Goal: Task Accomplishment & Management: Use online tool/utility

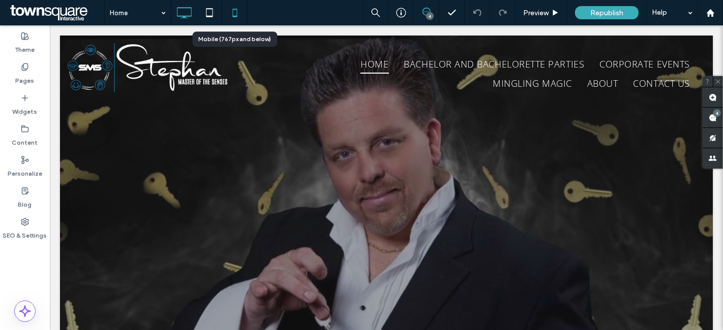
click at [237, 14] on icon at bounding box center [235, 13] width 20 height 20
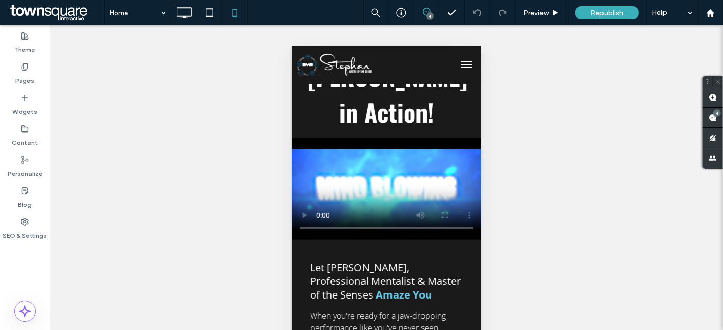
scroll to position [321, 0]
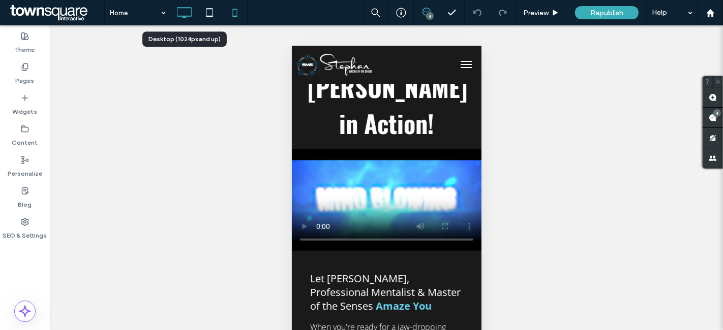
click at [181, 11] on icon at bounding box center [184, 13] width 20 height 20
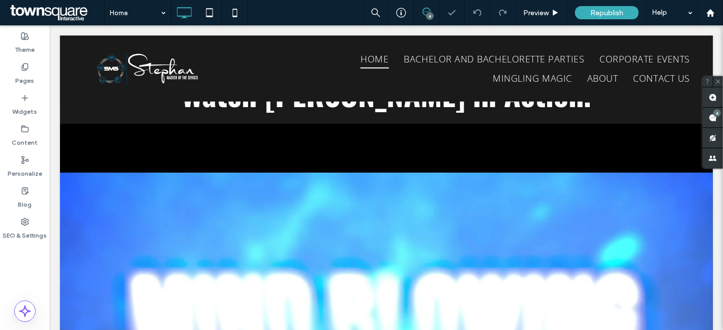
scroll to position [503, 0]
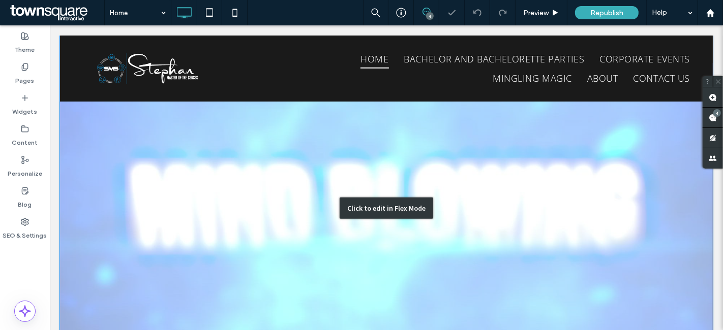
click at [420, 165] on div "Click to edit in Flex Mode" at bounding box center [385, 208] width 653 height 388
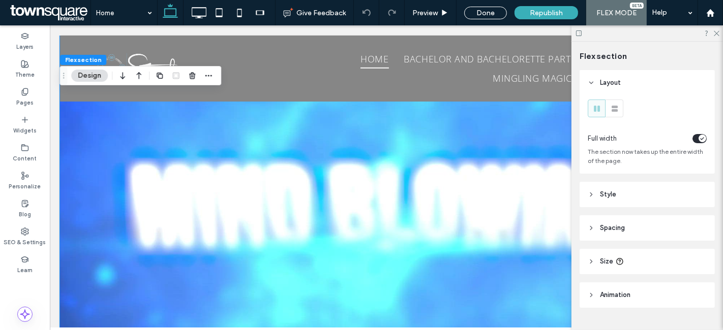
click at [320, 168] on video at bounding box center [385, 208] width 653 height 388
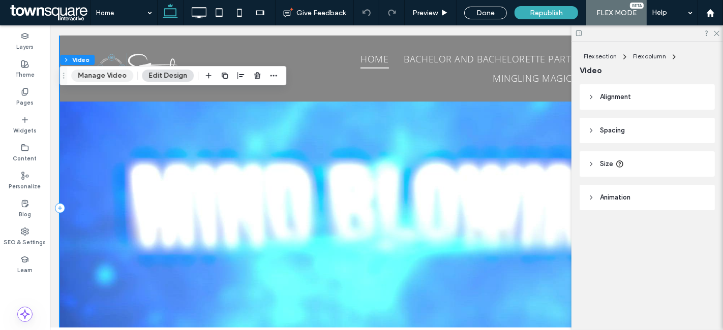
click at [120, 75] on button "Manage Video" at bounding box center [102, 76] width 62 height 12
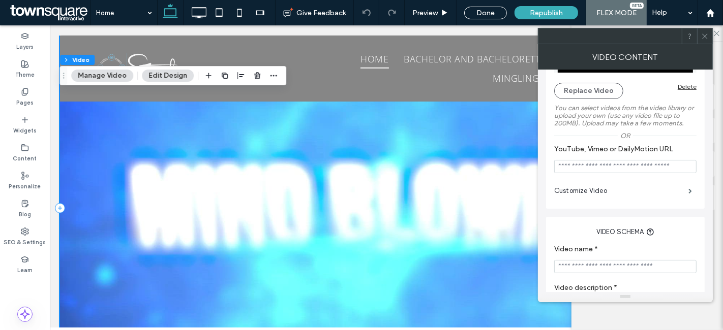
scroll to position [81, 0]
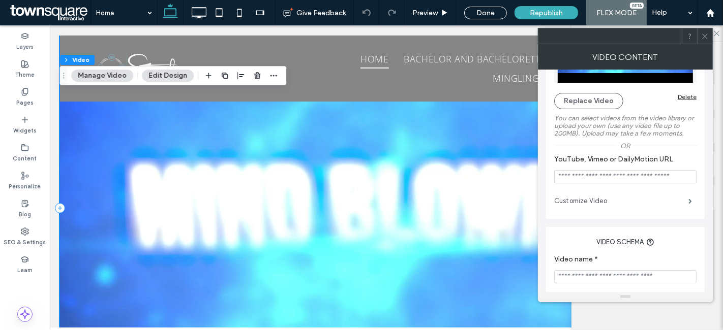
click at [612, 200] on label "Customize Video" at bounding box center [621, 201] width 134 height 20
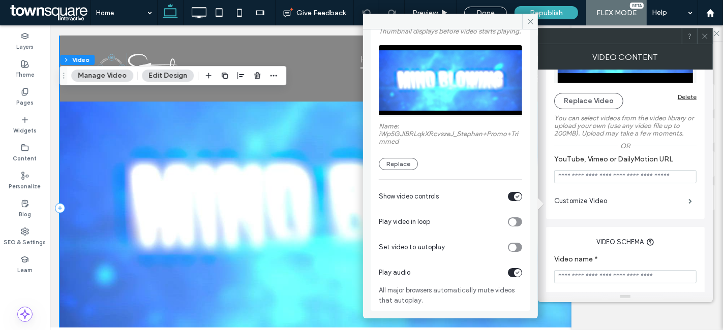
scroll to position [74, 0]
click at [528, 19] on use at bounding box center [530, 21] width 5 height 5
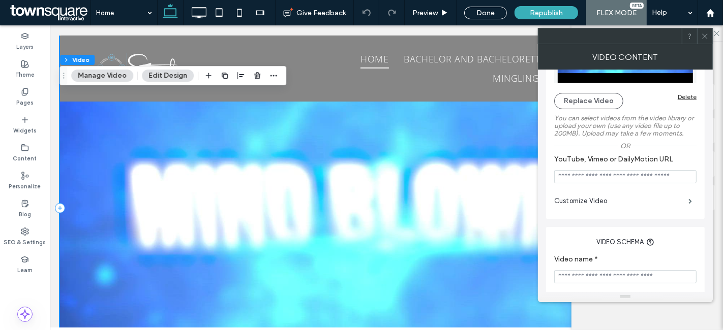
click at [706, 35] on use at bounding box center [704, 36] width 5 height 5
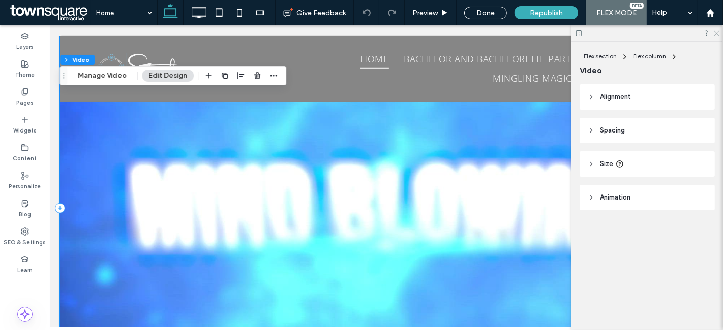
drag, startPoint x: 716, startPoint y: 34, endPoint x: 597, endPoint y: 63, distance: 122.4
click at [716, 34] on icon at bounding box center [716, 32] width 7 height 7
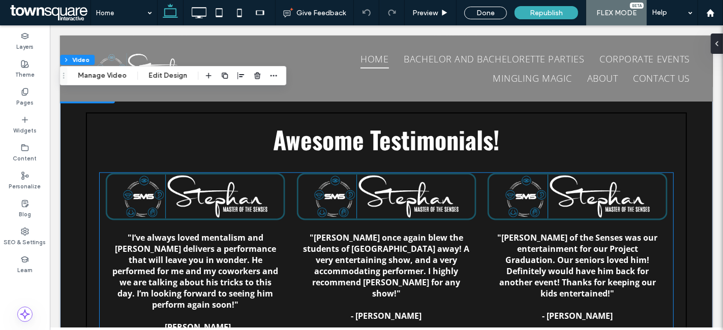
scroll to position [1805, 0]
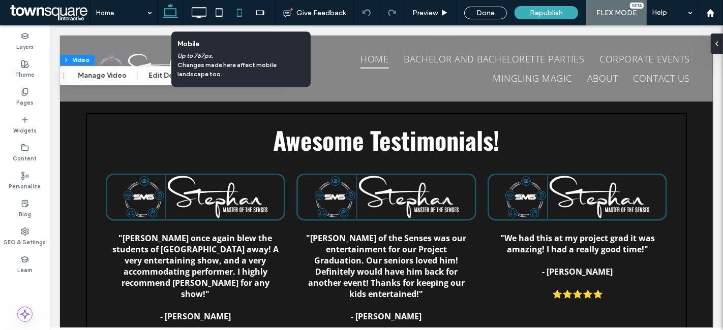
click at [243, 15] on icon at bounding box center [239, 13] width 20 height 20
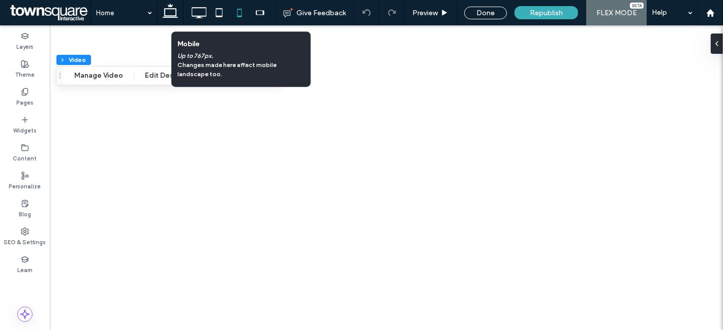
type input "***"
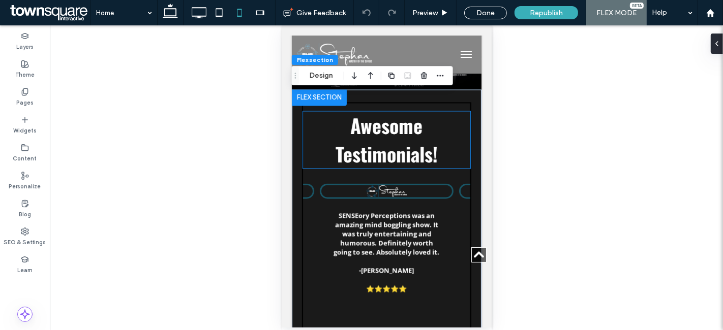
scroll to position [1644, 0]
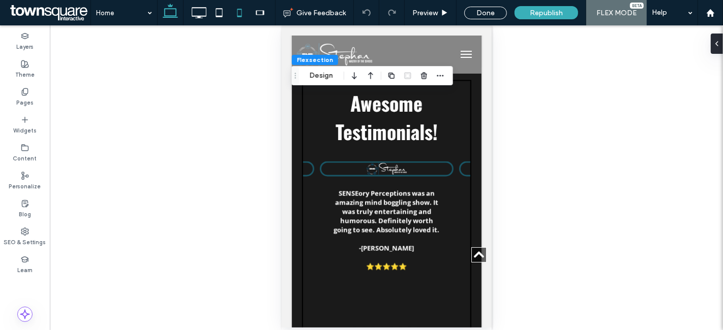
click at [175, 19] on icon at bounding box center [170, 13] width 20 height 20
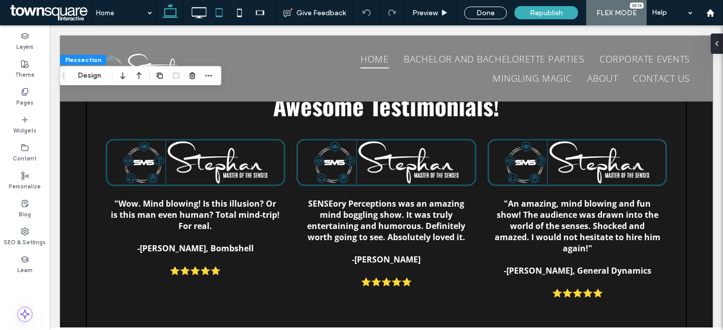
scroll to position [1841, 0]
click at [203, 9] on icon at bounding box center [199, 13] width 20 height 20
type input "***"
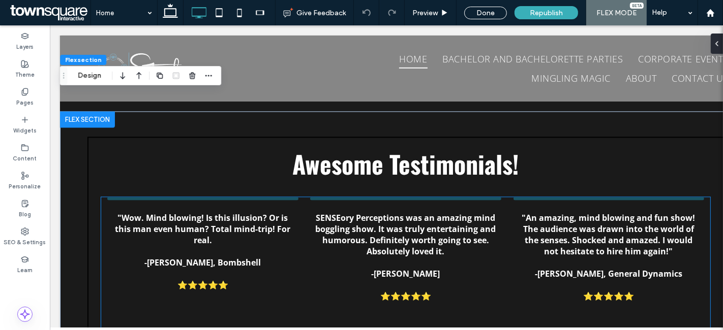
scroll to position [1879, 0]
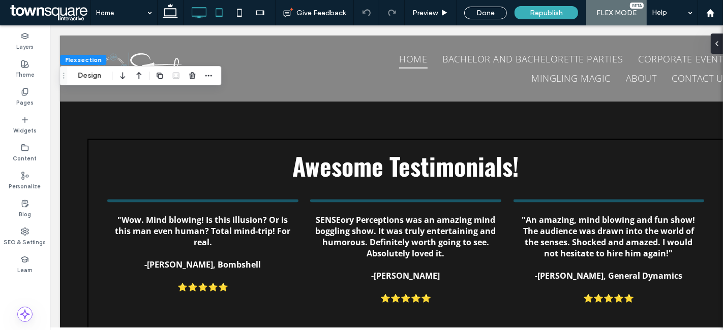
click at [221, 8] on icon at bounding box center [219, 13] width 20 height 20
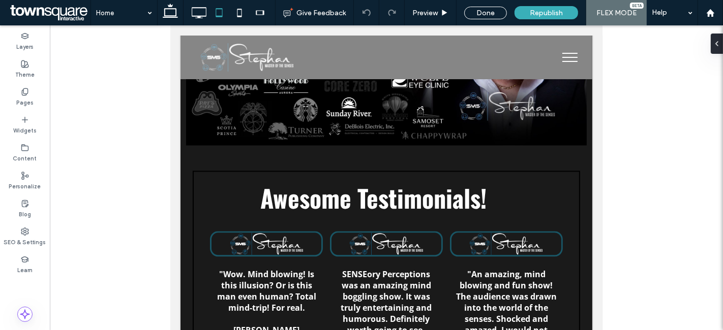
type input "***"
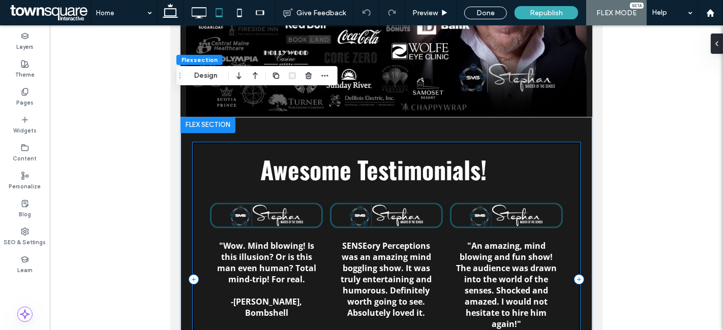
scroll to position [1730, 0]
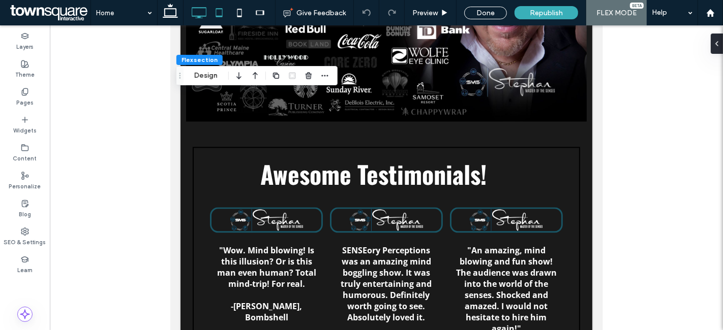
click at [201, 13] on icon at bounding box center [199, 13] width 20 height 20
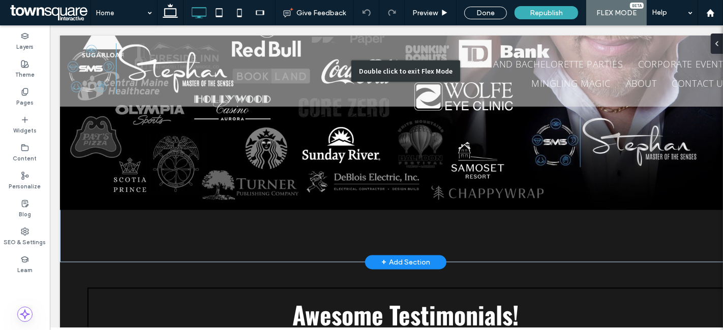
type input "***"
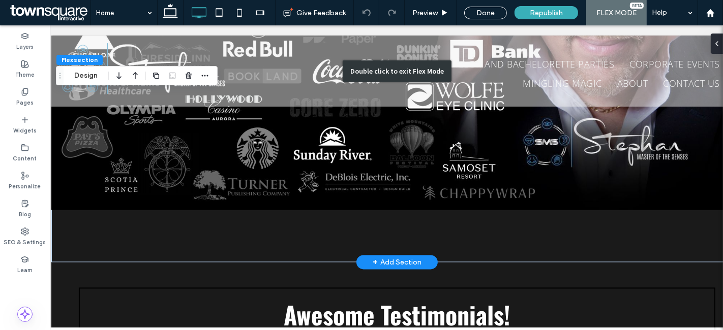
scroll to position [0, 10]
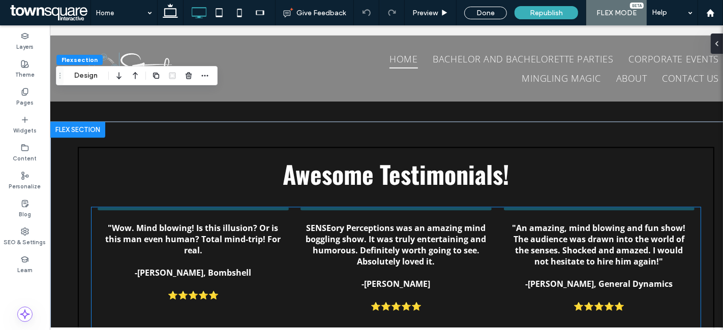
click at [239, 207] on div ""Wow. Mind blowing! Is this illusion? Or is this man even human? Total mind-tri…" at bounding box center [192, 275] width 191 height 137
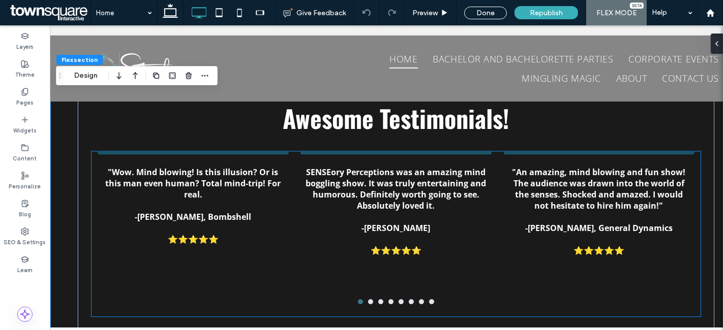
scroll to position [1928, 0]
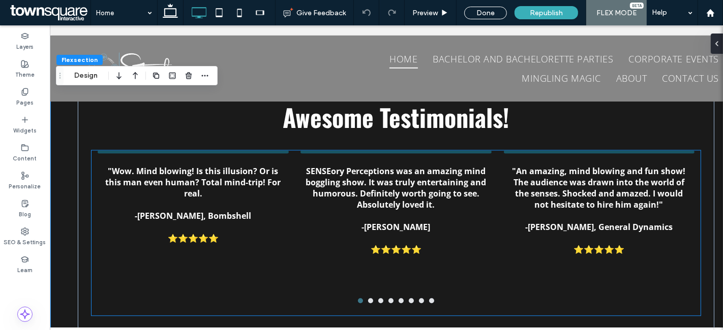
click at [203, 150] on div ""Wow. Mind blowing! Is this illusion? Or is this man even human? Total mind-tri…" at bounding box center [192, 218] width 191 height 137
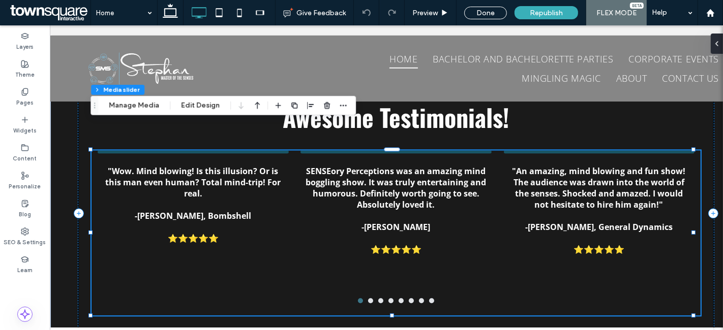
click at [213, 150] on div ""Wow. Mind blowing! Is this illusion? Or is this man even human? Total mind-tri…" at bounding box center [192, 218] width 191 height 137
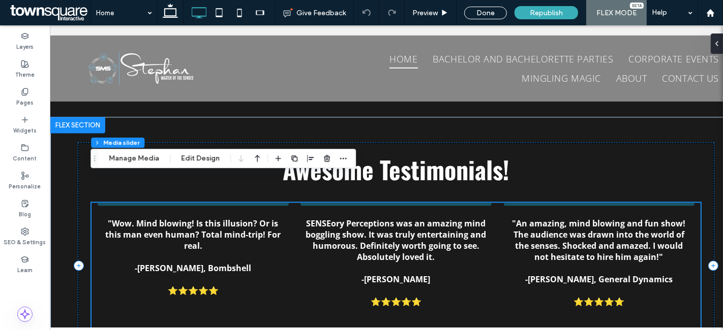
scroll to position [1875, 0]
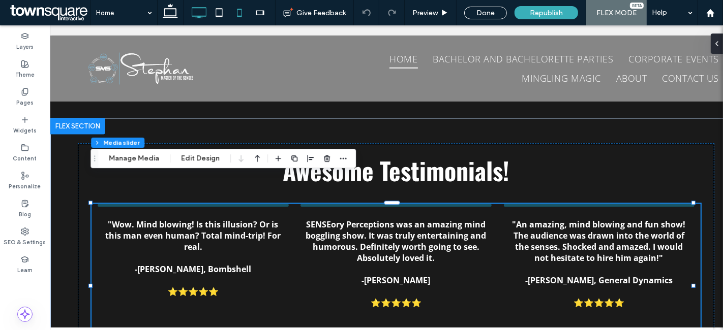
click at [239, 17] on icon at bounding box center [239, 13] width 20 height 20
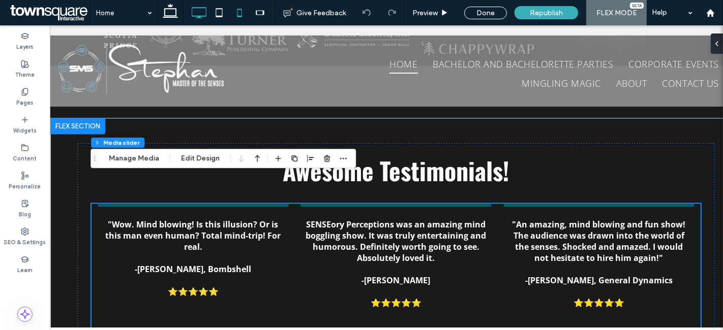
type input "***"
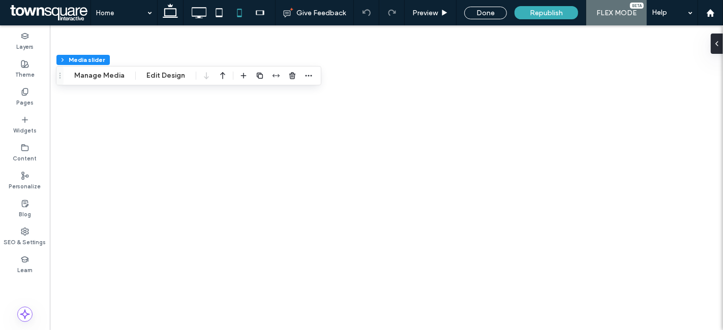
type input "***"
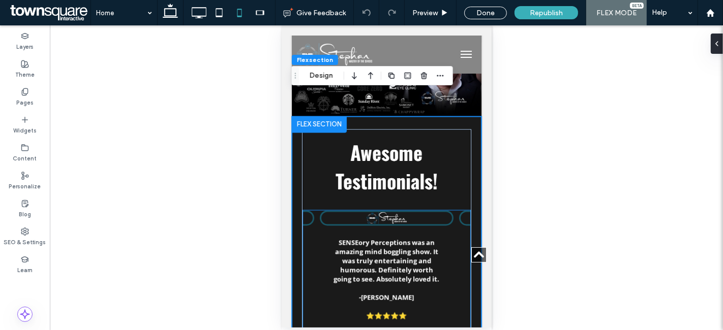
scroll to position [1597, 0]
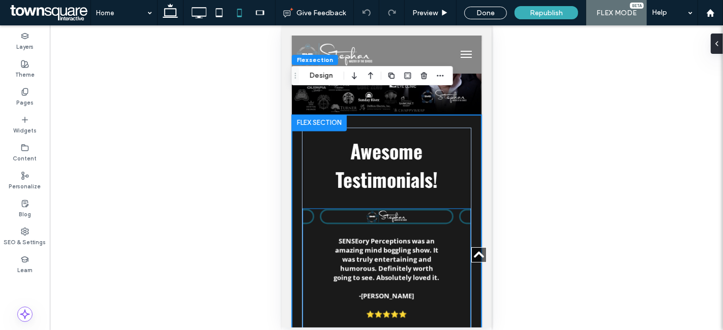
click at [404, 209] on div at bounding box center [386, 216] width 134 height 15
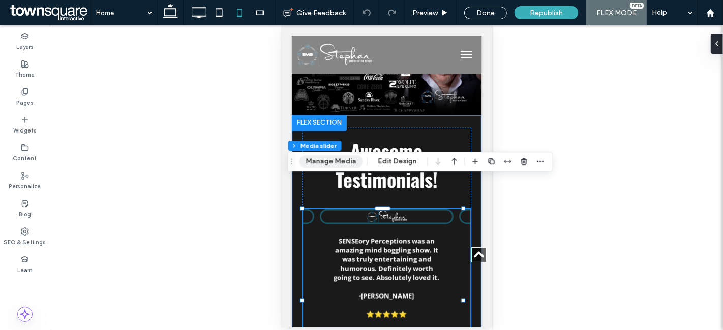
click at [319, 160] on button "Manage Media" at bounding box center [331, 162] width 64 height 12
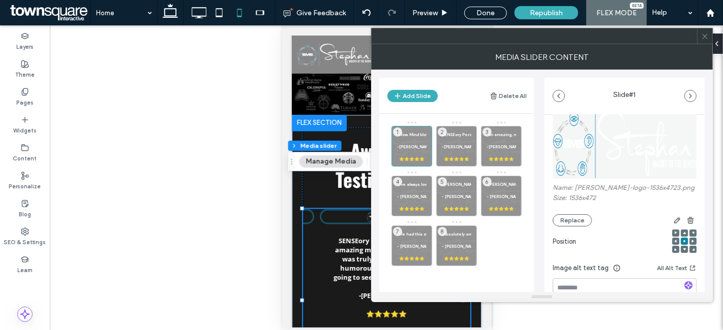
scroll to position [0, 0]
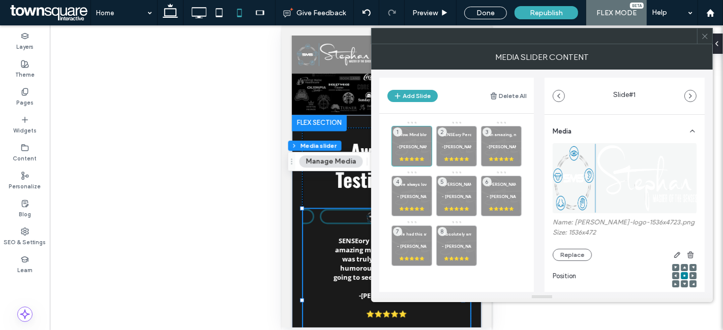
drag, startPoint x: 705, startPoint y: 35, endPoint x: 611, endPoint y: 40, distance: 93.7
click at [705, 35] on icon at bounding box center [705, 37] width 8 height 8
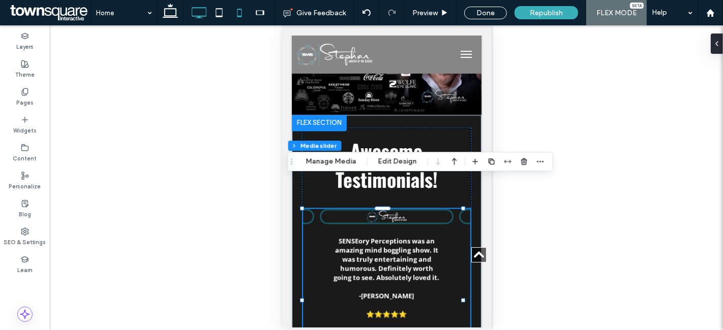
click at [199, 12] on icon at bounding box center [199, 13] width 20 height 20
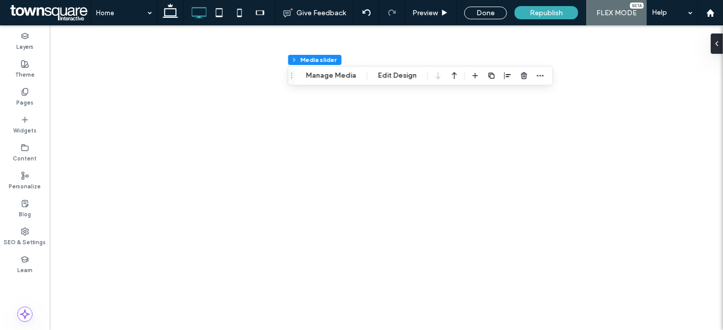
type input "***"
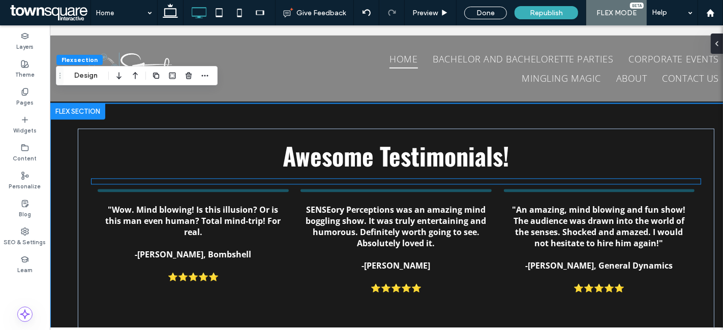
scroll to position [1881, 0]
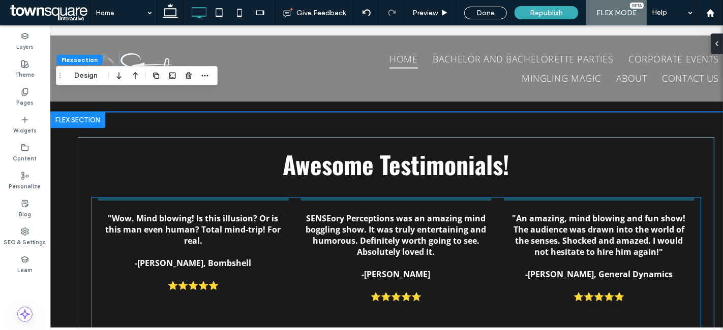
click at [197, 213] on strong ""Wow. Mind blowing! Is this illusion? Or is this man even human? Total mind-tri…" at bounding box center [192, 230] width 175 height 34
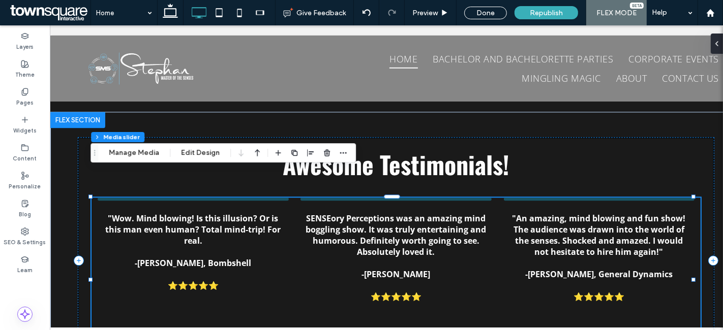
click at [189, 198] on div at bounding box center [192, 199] width 191 height 3
click at [156, 213] on p ""Wow. Mind blowing! Is this illusion? Or is this man even human? Total mind-tri…" at bounding box center [192, 230] width 180 height 34
click at [128, 156] on button "Manage Media" at bounding box center [134, 153] width 64 height 12
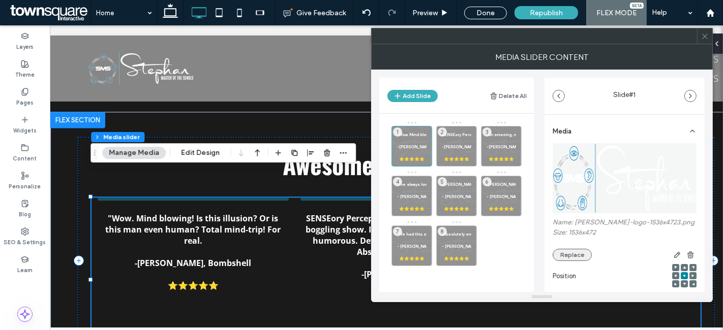
click at [580, 254] on button "Replace" at bounding box center [572, 255] width 39 height 12
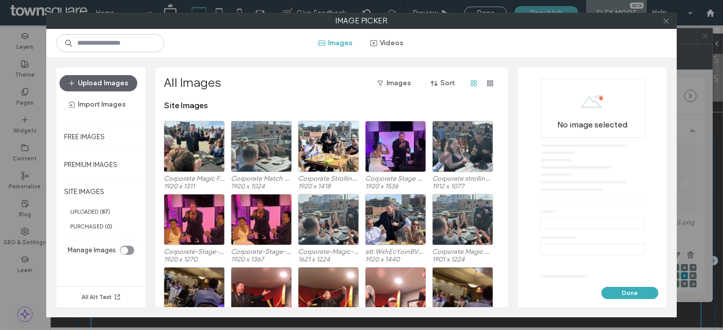
click at [668, 20] on icon at bounding box center [666, 21] width 8 height 8
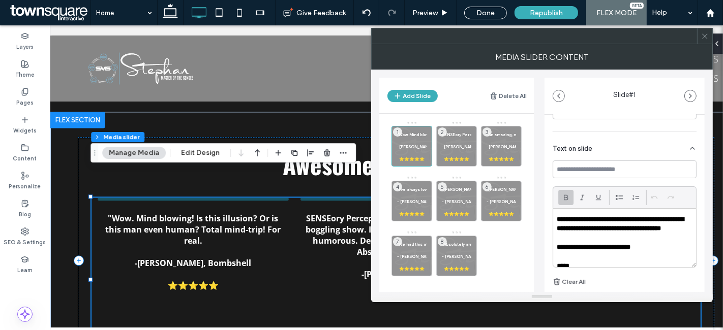
scroll to position [279, 0]
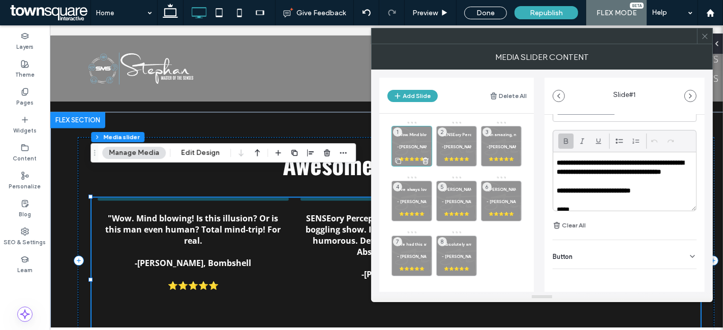
click at [421, 139] on p at bounding box center [411, 141] width 29 height 6
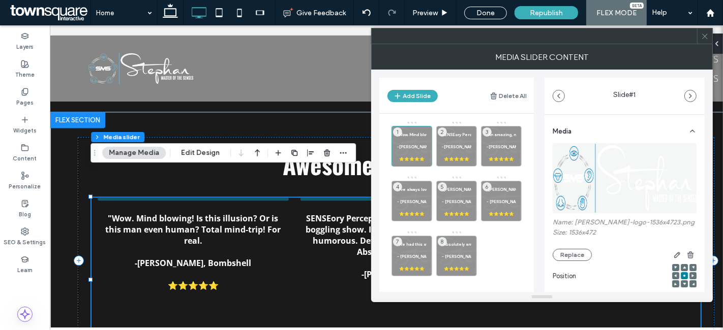
scroll to position [14, 0]
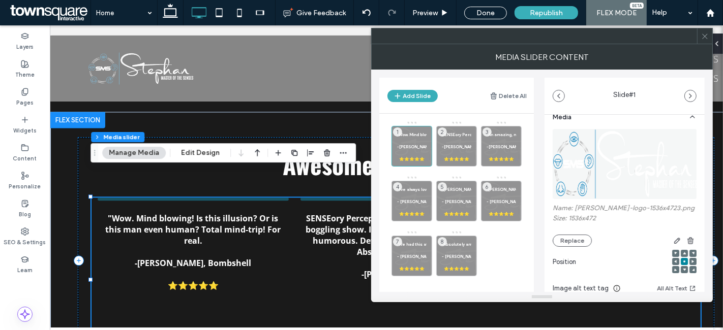
click at [645, 161] on img at bounding box center [625, 164] width 145 height 70
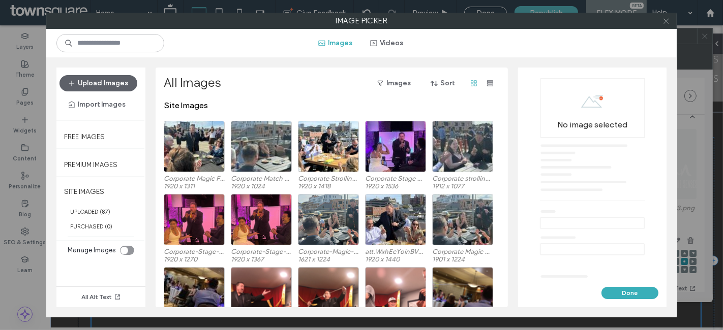
click at [663, 20] on icon at bounding box center [666, 21] width 8 height 8
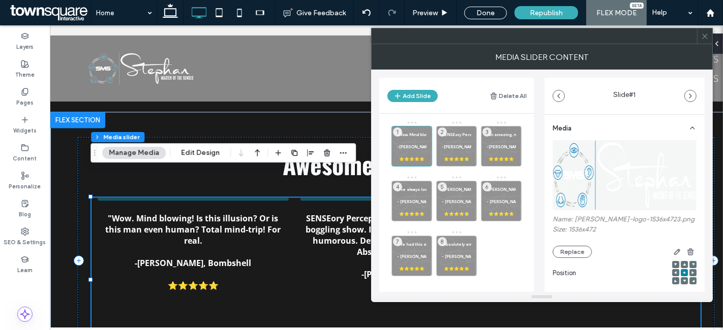
scroll to position [3, 0]
click at [704, 35] on icon at bounding box center [705, 37] width 8 height 8
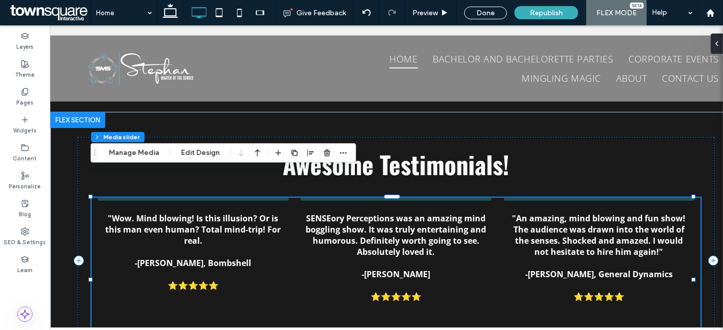
click at [305, 198] on div "SENSEory Perceptions was an amazing mind boggling show. It was truly entertaini…" at bounding box center [395, 266] width 191 height 137
click at [199, 153] on button "Edit Design" at bounding box center [200, 153] width 52 height 12
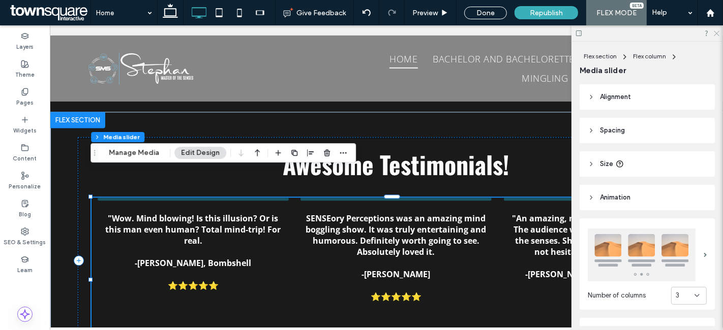
click at [717, 33] on use at bounding box center [717, 34] width 6 height 6
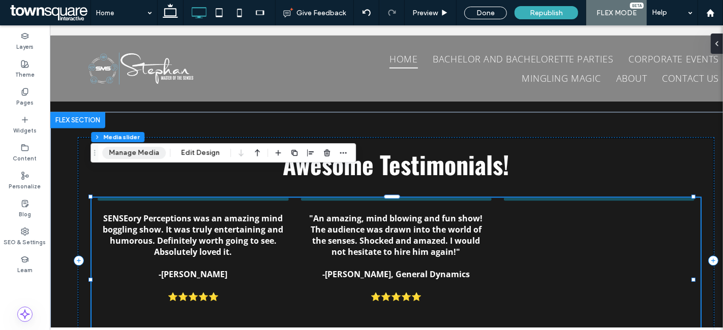
click at [131, 149] on button "Manage Media" at bounding box center [134, 153] width 64 height 12
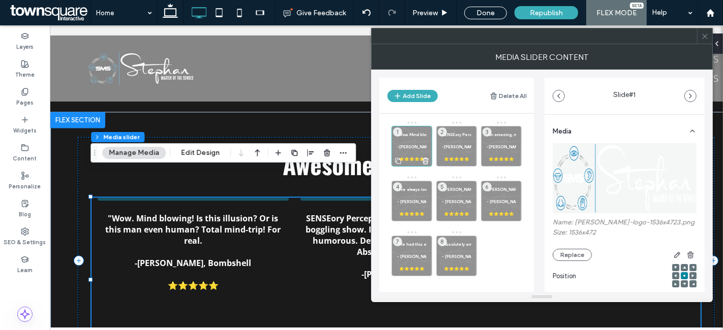
click at [420, 141] on p at bounding box center [411, 141] width 29 height 6
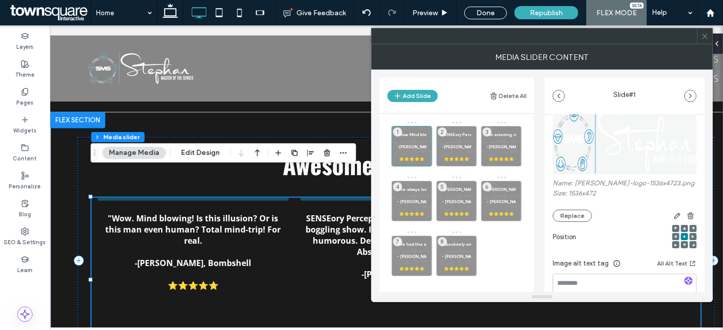
click at [636, 182] on label "Name: stephan-logo-1536x4723.png" at bounding box center [625, 184] width 144 height 10
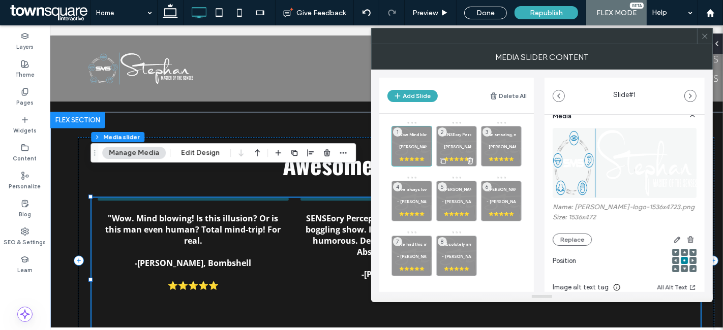
click at [452, 134] on strong "SENSEory Perceptions was an amazing mind boggling show. It was truly entertaini…" at bounding box center [591, 134] width 298 height 5
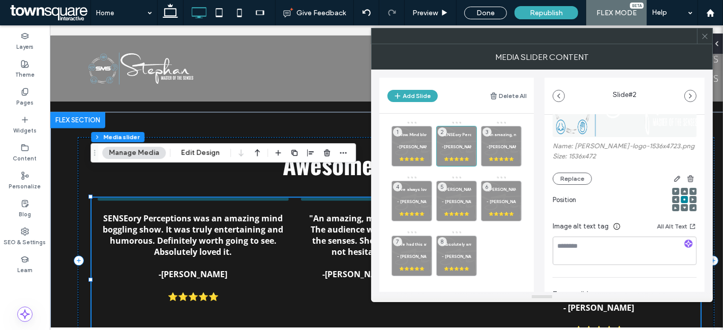
scroll to position [0, 0]
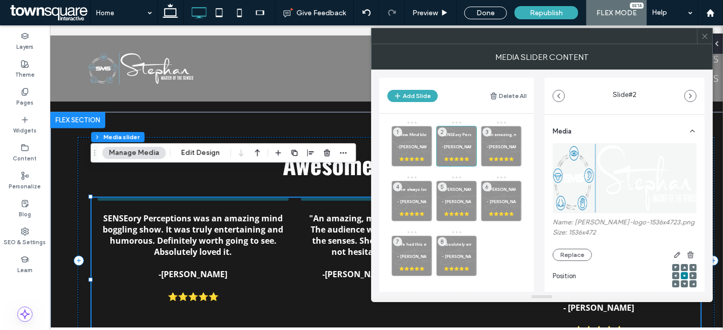
click at [706, 38] on icon at bounding box center [705, 37] width 8 height 8
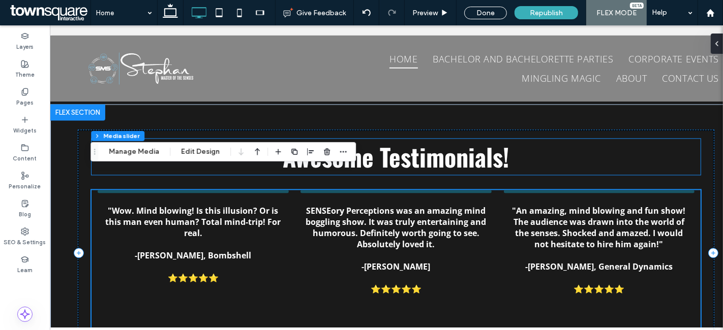
scroll to position [1877, 0]
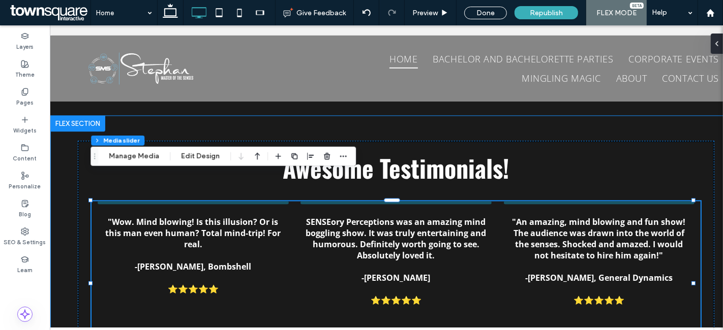
click at [512, 115] on div "Awesome Testimonials! "Wow. Mind blowing! Is this illusion? Or is this man even…" at bounding box center [395, 256] width 691 height 283
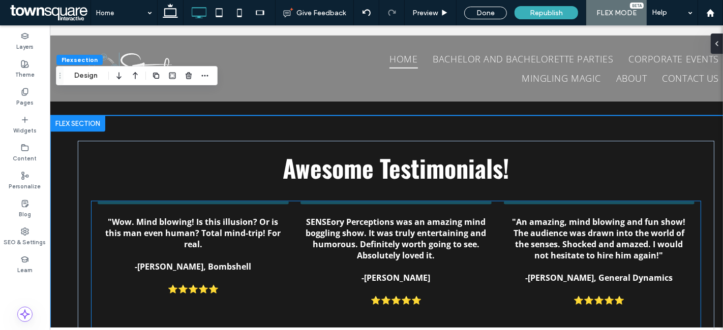
click at [173, 201] on div at bounding box center [192, 202] width 191 height 3
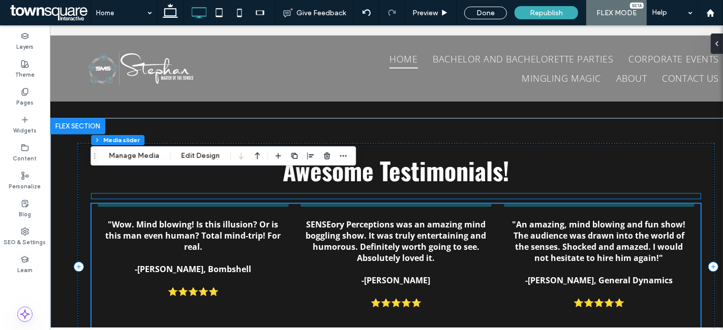
scroll to position [1874, 0]
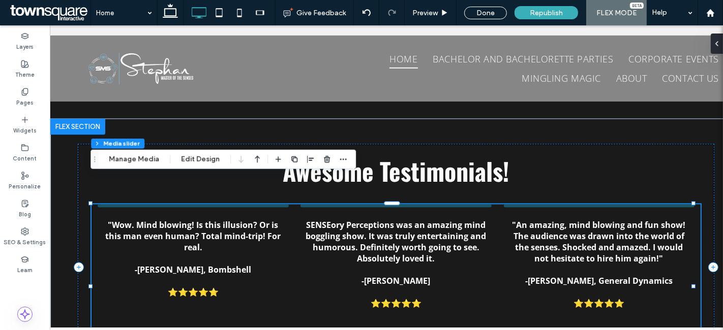
click at [165, 204] on div ""Wow. Mind blowing! Is this illusion? Or is this man even human? Total mind-tri…" at bounding box center [192, 272] width 191 height 137
click at [163, 204] on div at bounding box center [192, 205] width 191 height 3
click at [147, 161] on button "Manage Media" at bounding box center [134, 160] width 64 height 12
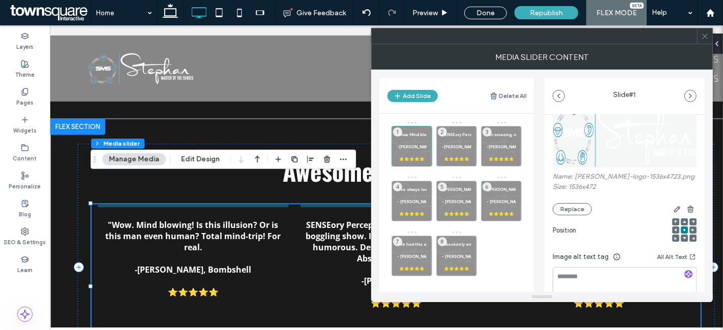
scroll to position [44, 0]
click at [576, 206] on button "Replace" at bounding box center [572, 211] width 39 height 12
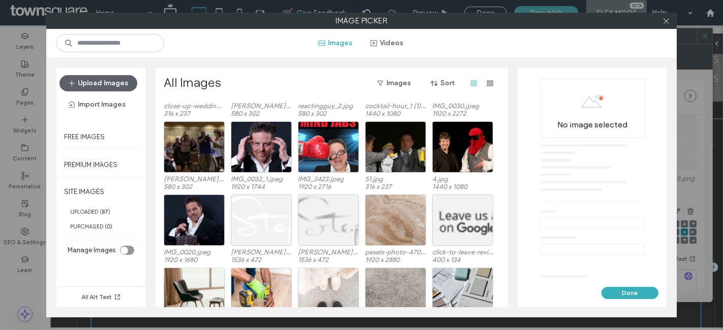
scroll to position [1116, 0]
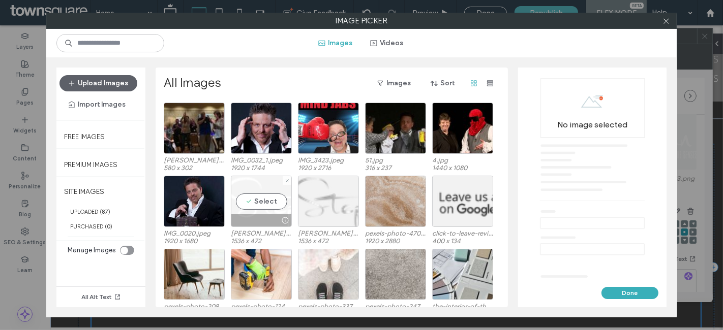
click at [238, 204] on div "Select" at bounding box center [261, 201] width 61 height 51
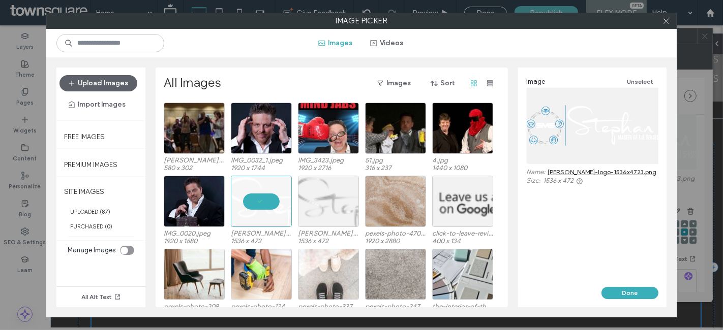
click at [640, 293] on button "Done" at bounding box center [629, 293] width 57 height 12
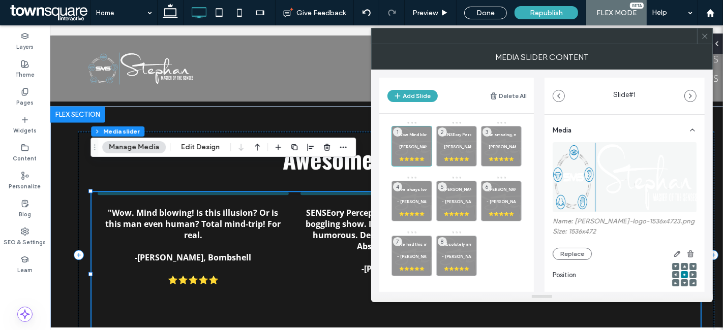
scroll to position [0, 0]
click at [707, 37] on icon at bounding box center [705, 37] width 8 height 8
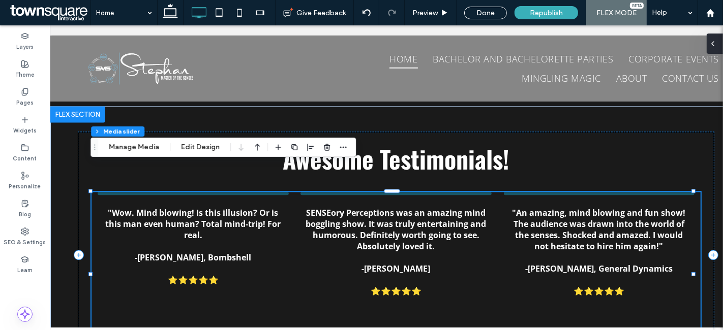
click at [716, 43] on icon at bounding box center [713, 44] width 8 height 8
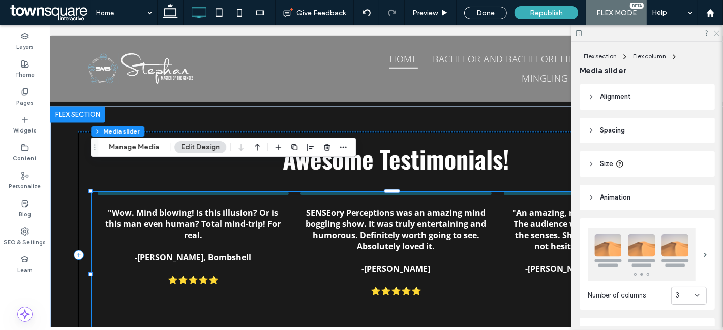
click at [717, 34] on use at bounding box center [717, 34] width 6 height 6
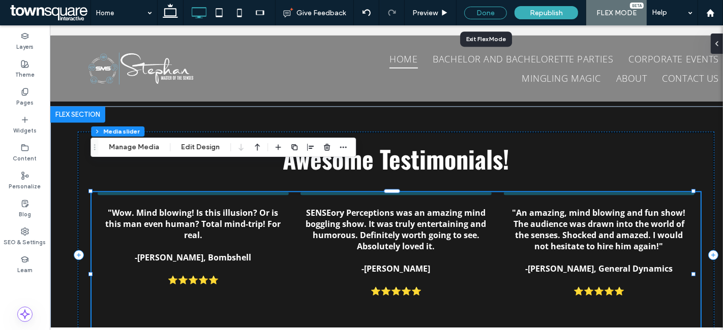
click at [486, 13] on div "Done" at bounding box center [485, 13] width 43 height 13
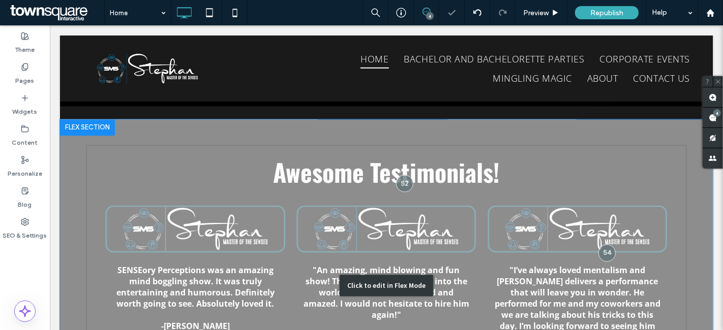
scroll to position [1773, 0]
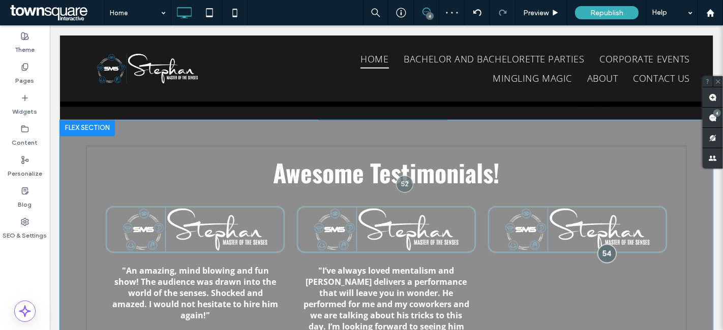
click at [597, 244] on div at bounding box center [606, 253] width 19 height 19
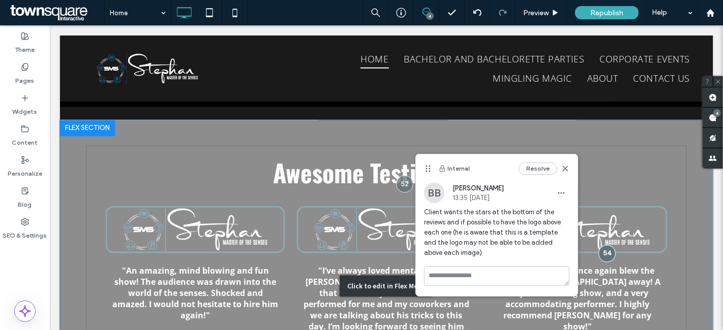
click at [612, 154] on div "Click to edit in Flex Mode" at bounding box center [385, 286] width 653 height 332
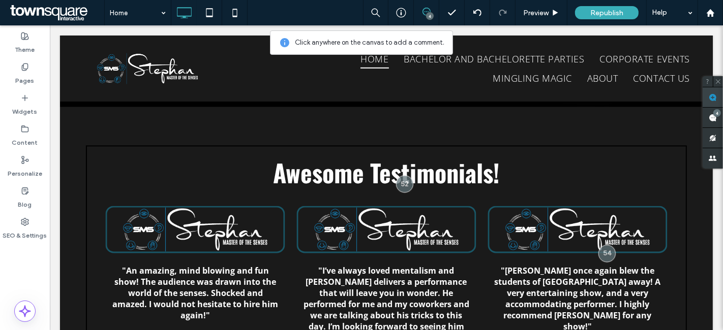
drag, startPoint x: 713, startPoint y: 97, endPoint x: 702, endPoint y: 101, distance: 11.6
click at [713, 97] on use at bounding box center [713, 98] width 8 height 8
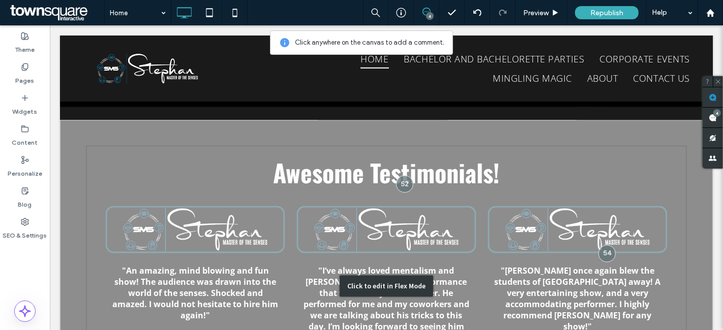
click at [297, 192] on div "Click to edit in Flex Mode" at bounding box center [385, 286] width 653 height 332
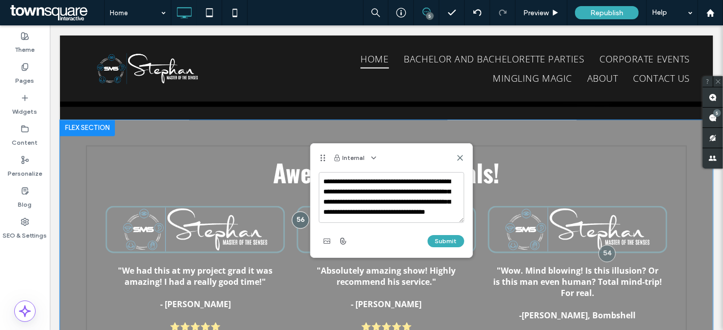
scroll to position [4, 0]
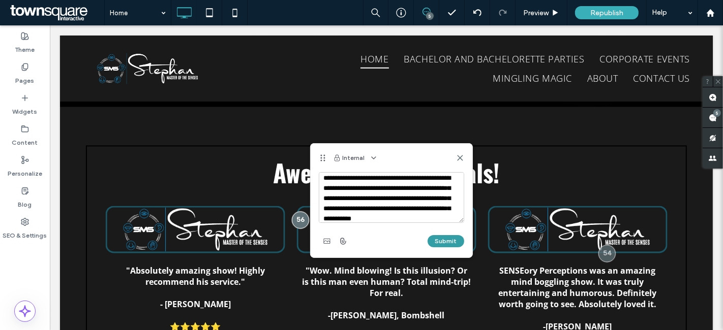
type textarea "**********"
click at [456, 245] on button "Submit" at bounding box center [445, 241] width 37 height 12
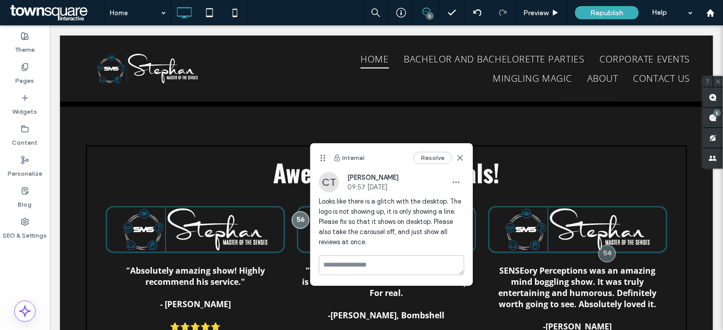
scroll to position [0, 0]
click at [29, 74] on label "Pages" at bounding box center [25, 78] width 19 height 14
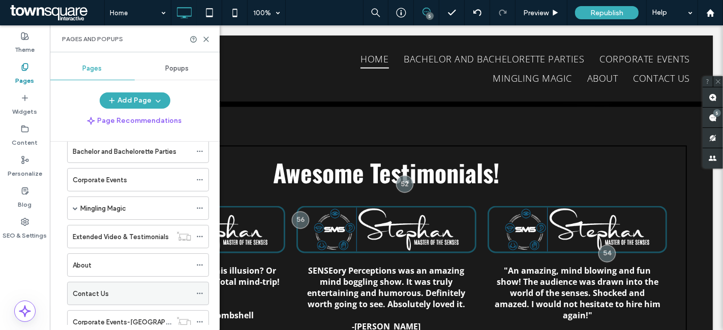
scroll to position [46, 0]
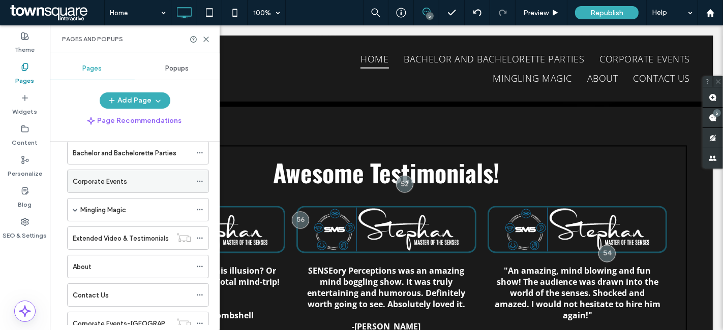
click at [79, 183] on label "Corporate Events" at bounding box center [100, 182] width 54 height 18
click at [206, 38] on div "Corporate Events 100% 5 Preview Republish Help Site Comments Team & Clients Aut…" at bounding box center [361, 165] width 723 height 330
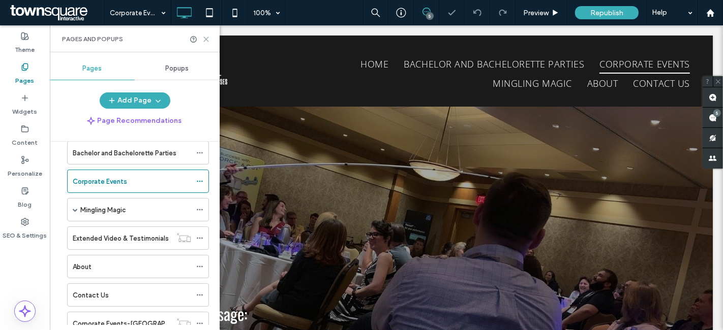
click at [206, 40] on icon at bounding box center [206, 40] width 8 height 8
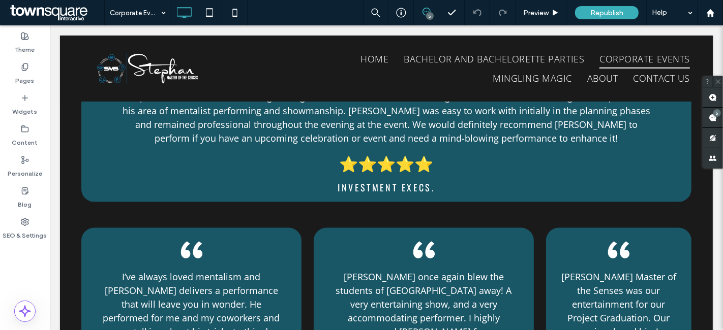
scroll to position [1182, 0]
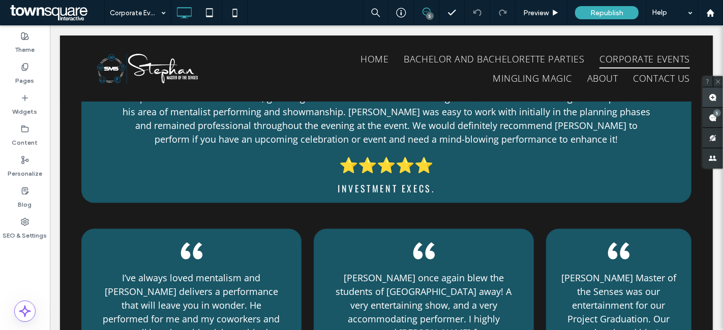
click at [717, 98] on span at bounding box center [712, 97] width 20 height 20
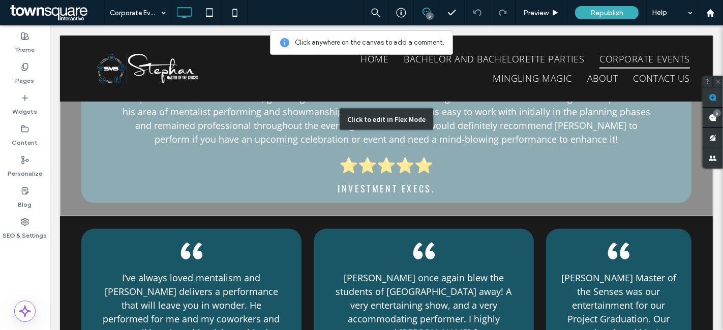
click at [405, 187] on div "Click to edit in Flex Mode" at bounding box center [385, 119] width 653 height 194
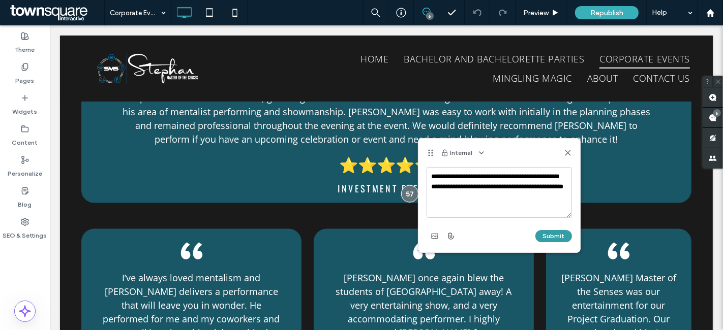
type textarea "**********"
click at [546, 236] on button "Submit" at bounding box center [553, 236] width 37 height 12
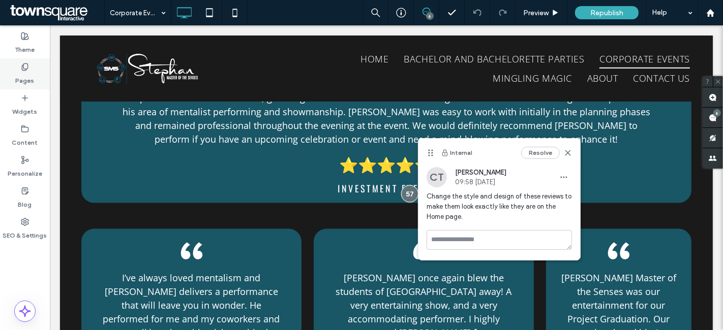
click at [35, 81] on div "Pages" at bounding box center [25, 73] width 50 height 31
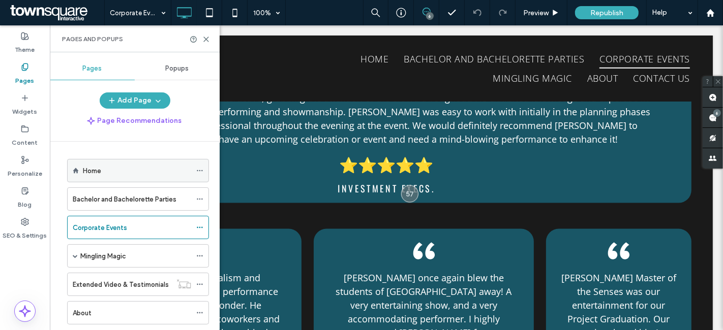
click at [128, 175] on div "Home" at bounding box center [137, 171] width 108 height 22
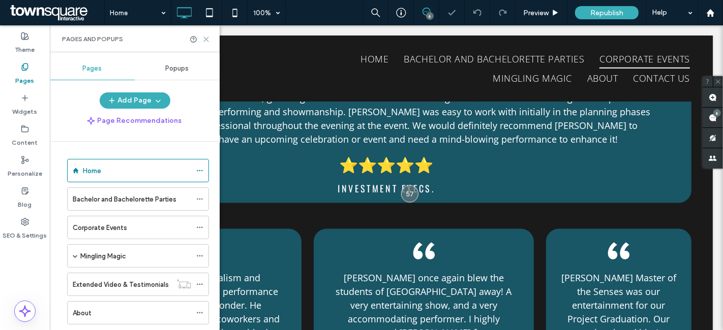
click at [207, 43] on icon at bounding box center [206, 40] width 8 height 8
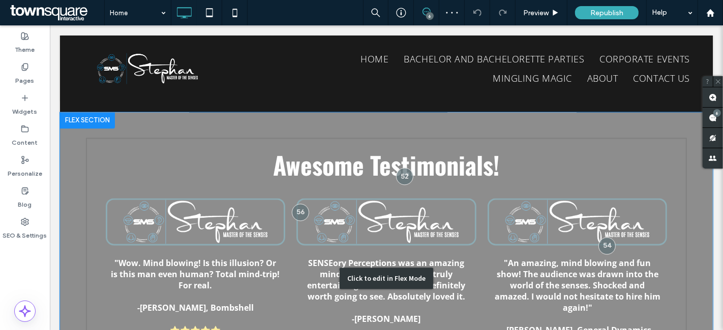
scroll to position [1780, 0]
click at [430, 213] on div "Click to edit in Flex Mode" at bounding box center [385, 279] width 653 height 332
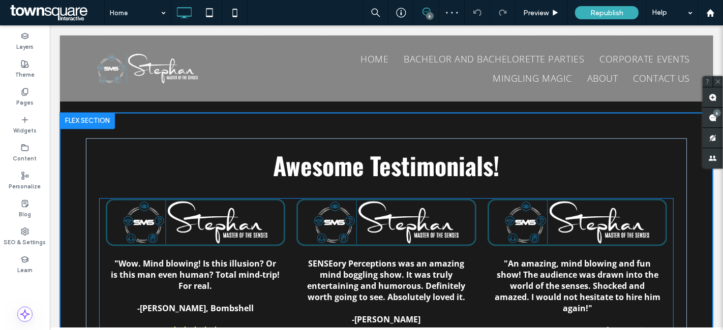
scroll to position [0, 0]
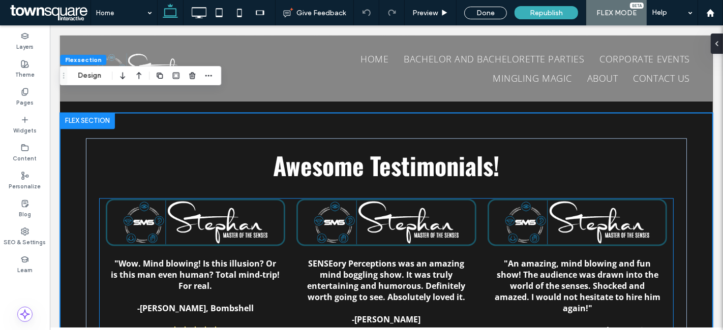
click at [242, 200] on div at bounding box center [195, 222] width 176 height 44
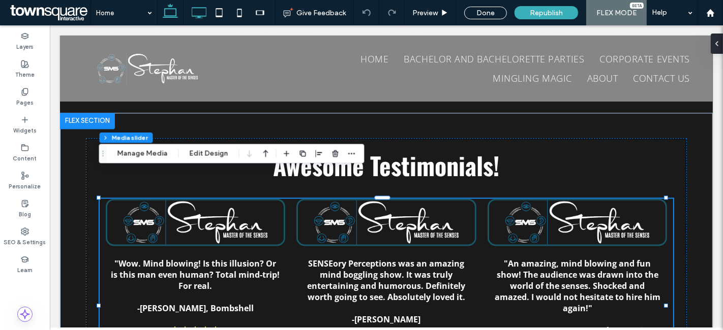
click at [206, 11] on use at bounding box center [199, 12] width 15 height 11
type input "***"
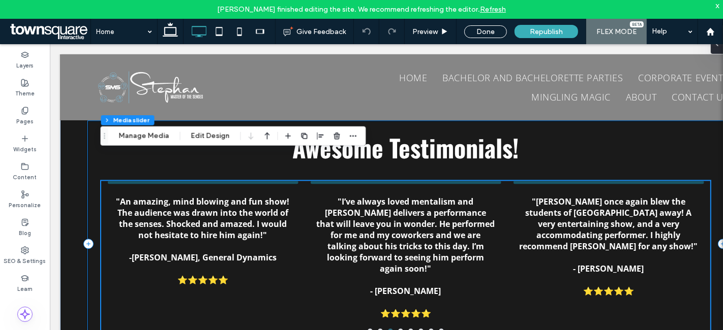
scroll to position [1902, 0]
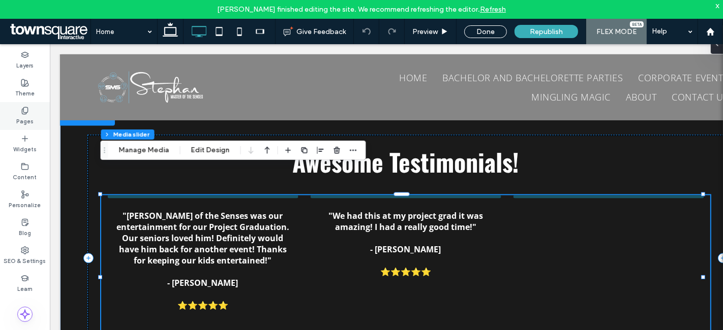
click at [29, 107] on div "Pages" at bounding box center [25, 116] width 50 height 28
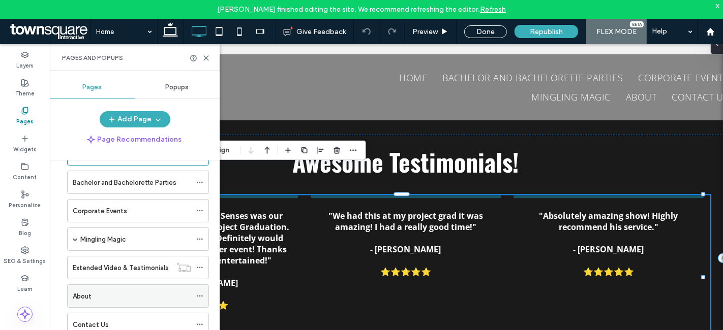
scroll to position [35, 0]
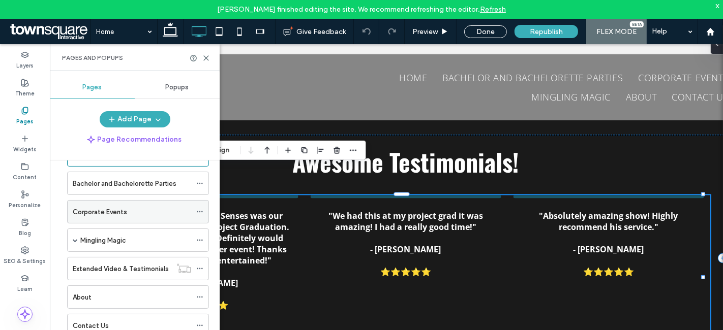
click at [134, 207] on div "Corporate Events" at bounding box center [132, 212] width 118 height 11
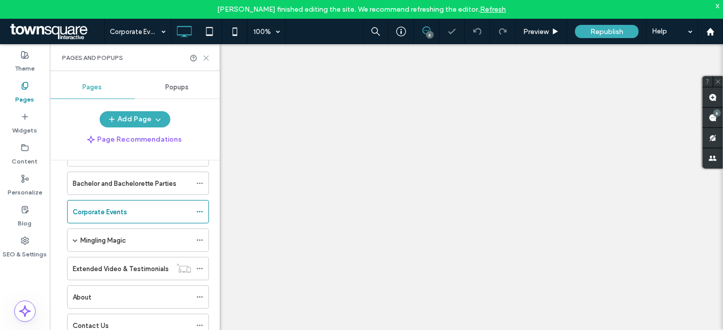
click at [207, 56] on use at bounding box center [206, 58] width 5 height 5
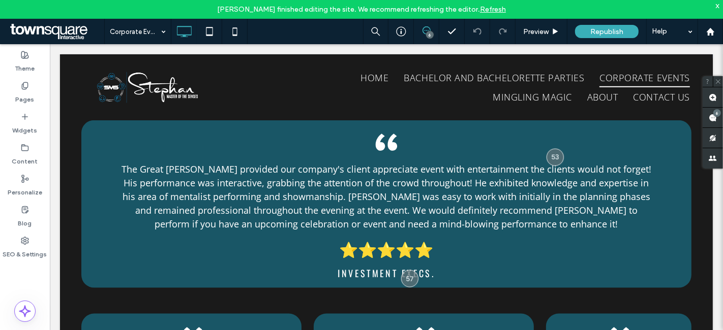
scroll to position [1111, 0]
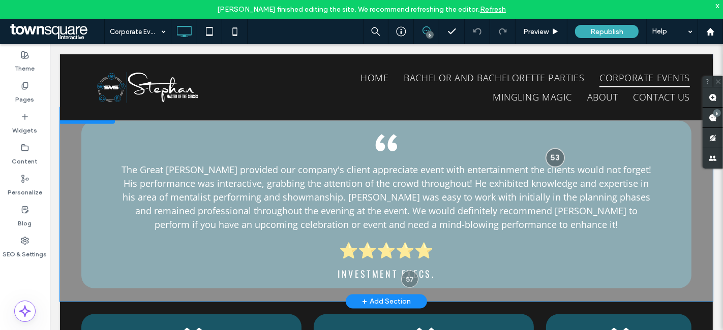
click at [545, 148] on div at bounding box center [554, 157] width 19 height 19
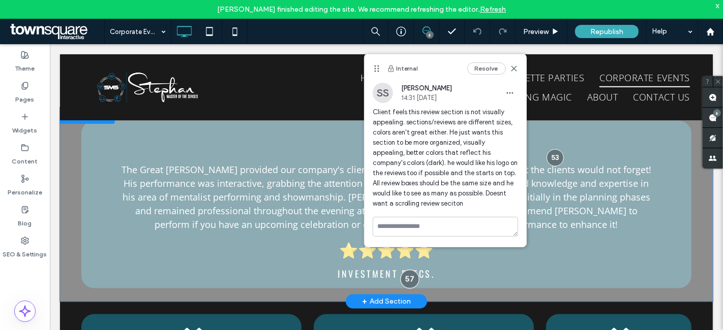
click at [403, 269] on div at bounding box center [409, 278] width 19 height 19
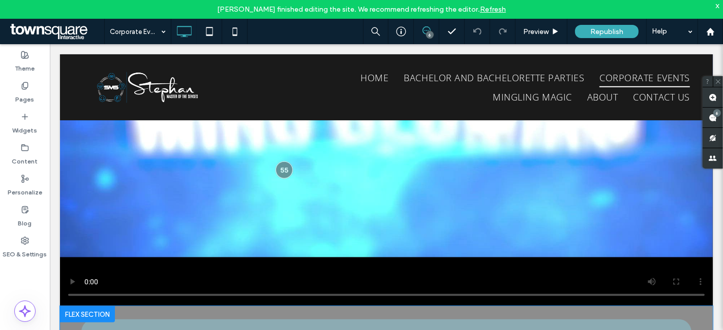
scroll to position [829, 0]
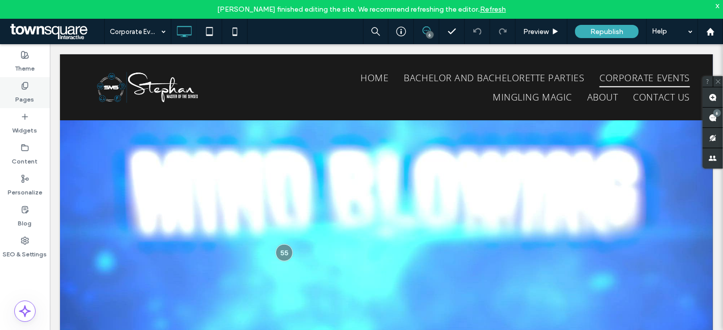
click at [22, 89] on use at bounding box center [25, 85] width 6 height 7
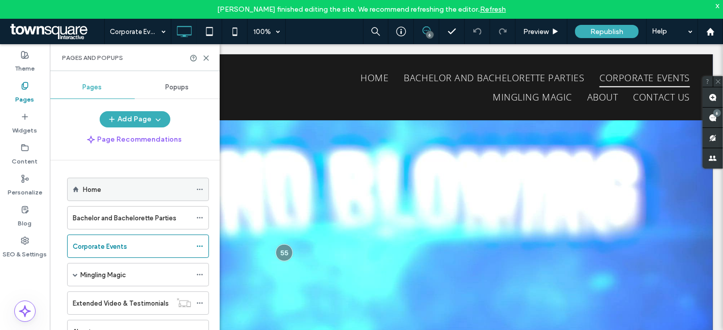
click at [113, 188] on div "Home" at bounding box center [137, 190] width 108 height 11
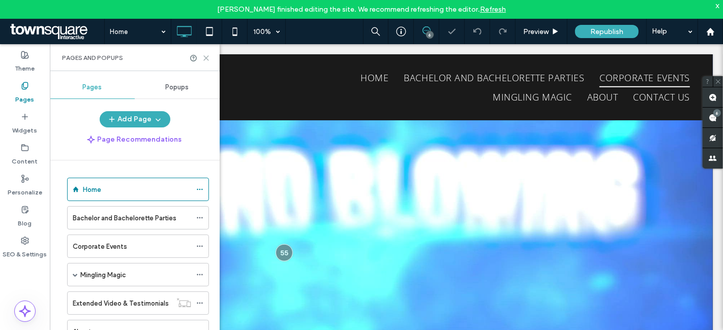
click at [205, 57] on use at bounding box center [206, 58] width 5 height 5
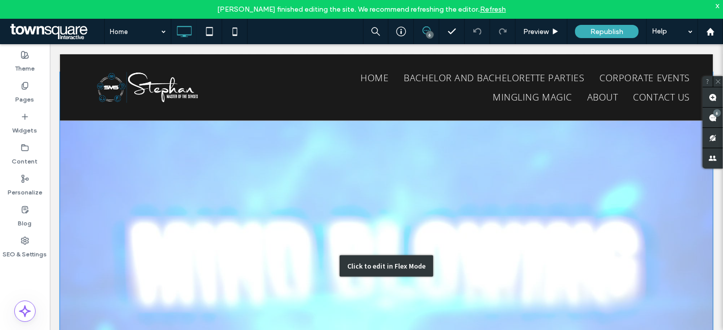
scroll to position [466, 0]
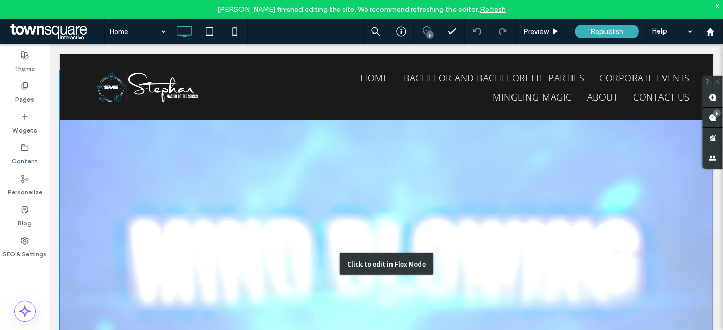
click at [310, 267] on div "Click to edit in Flex Mode" at bounding box center [385, 264] width 653 height 388
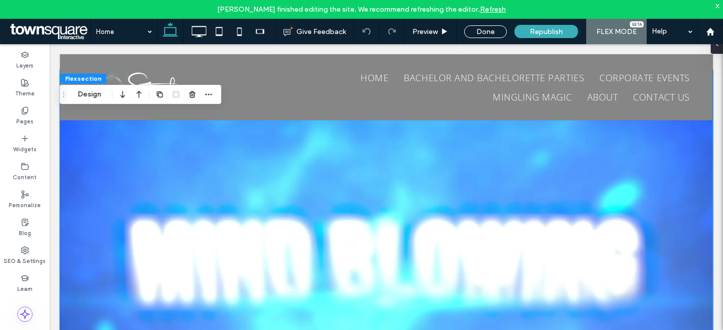
click at [320, 185] on video at bounding box center [385, 264] width 653 height 388
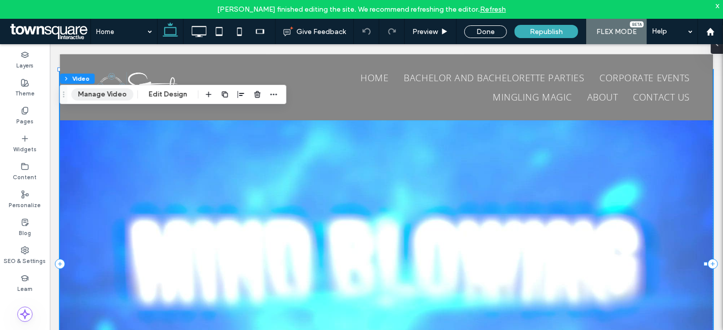
click at [123, 94] on button "Manage Video" at bounding box center [102, 94] width 62 height 12
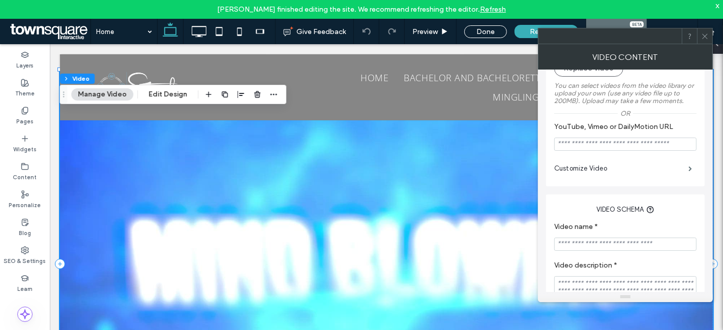
scroll to position [114, 0]
click at [615, 168] on label "Customize Video" at bounding box center [621, 169] width 134 height 20
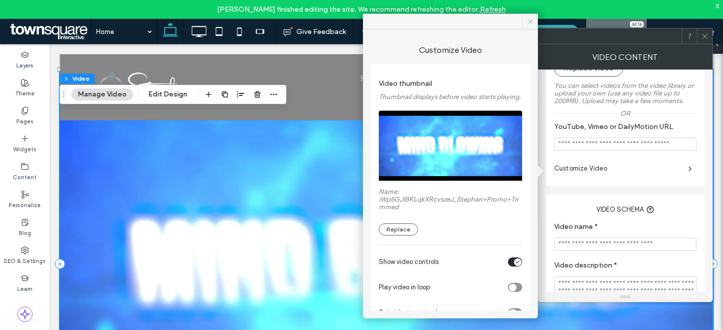
click at [526, 22] on span at bounding box center [530, 21] width 16 height 15
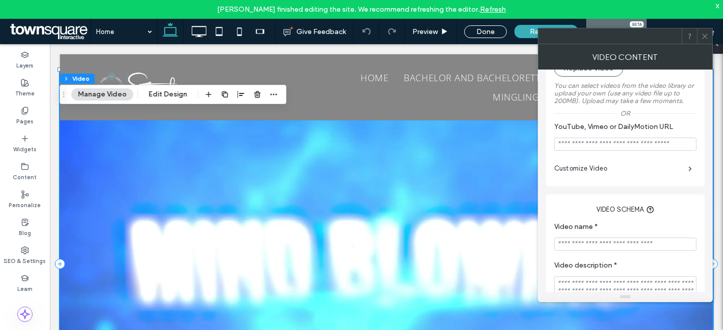
click at [706, 30] on span at bounding box center [705, 35] width 8 height 15
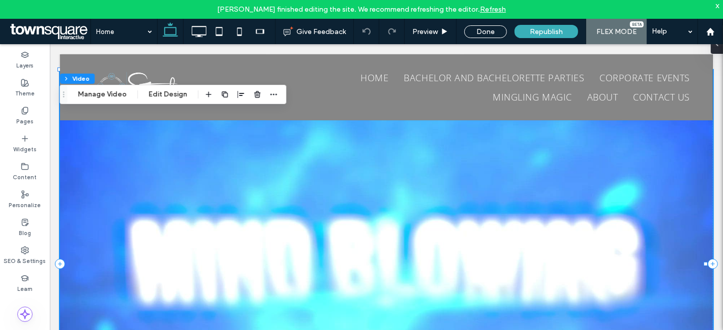
click at [234, 186] on video at bounding box center [385, 264] width 653 height 388
click at [101, 90] on button "Manage Video" at bounding box center [102, 94] width 62 height 12
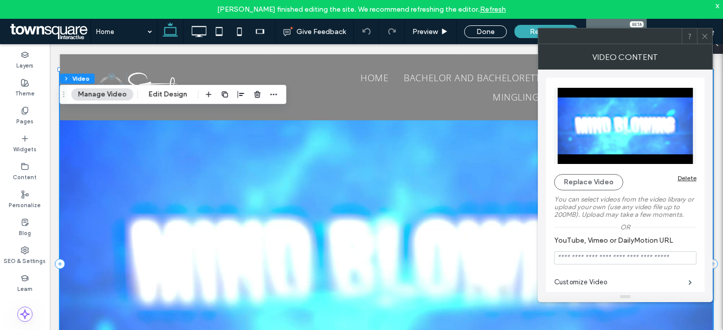
scroll to position [85, 0]
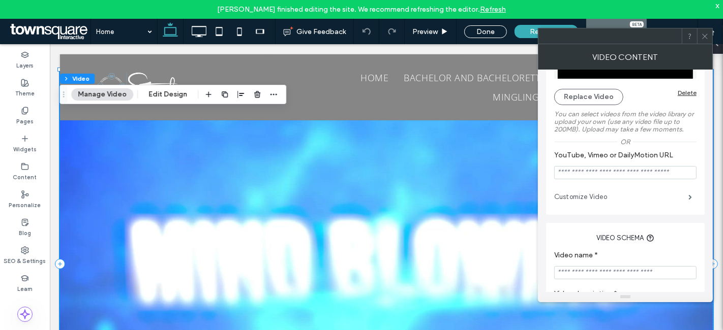
click at [636, 201] on label "Customize Video" at bounding box center [621, 197] width 134 height 20
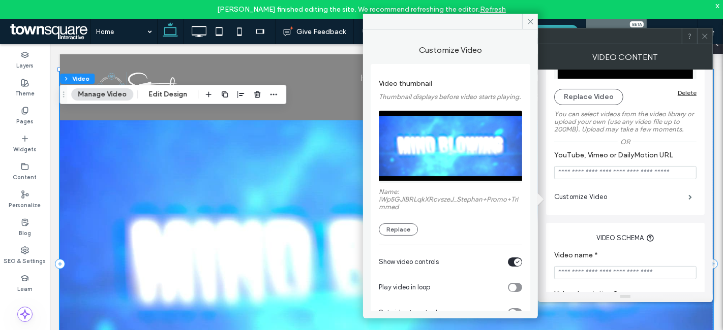
scroll to position [16, 0]
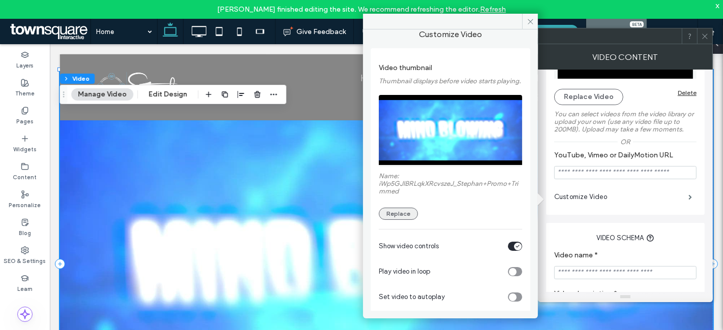
click at [383, 220] on button "Replace" at bounding box center [398, 214] width 39 height 12
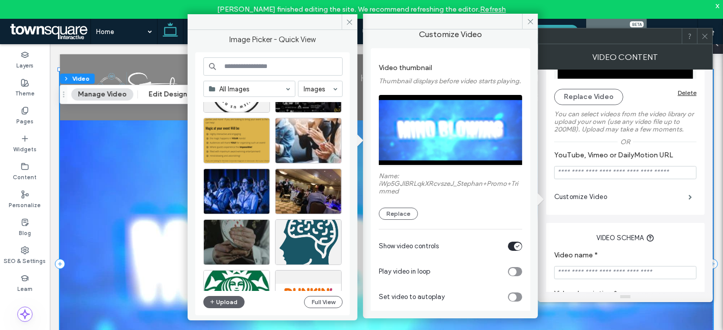
scroll to position [992, 0]
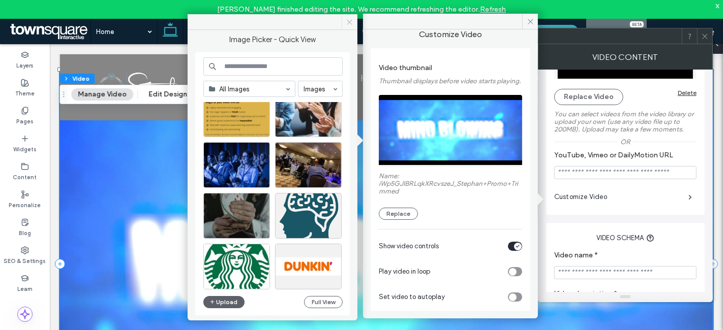
click at [349, 21] on icon at bounding box center [350, 22] width 8 height 8
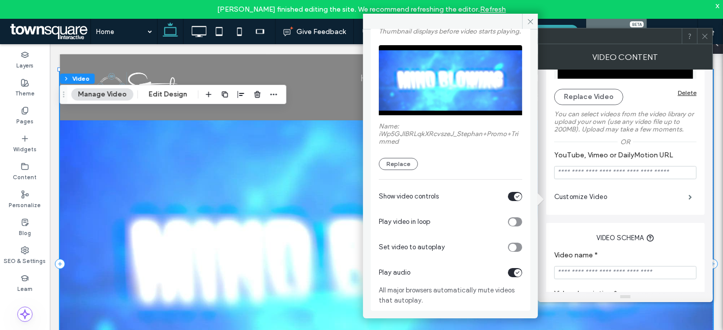
scroll to position [0, 0]
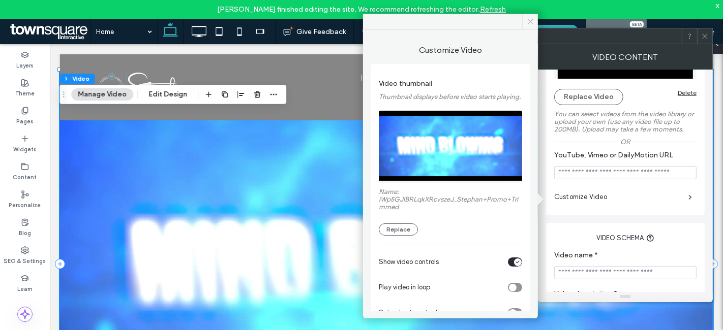
click at [530, 18] on icon at bounding box center [531, 22] width 8 height 8
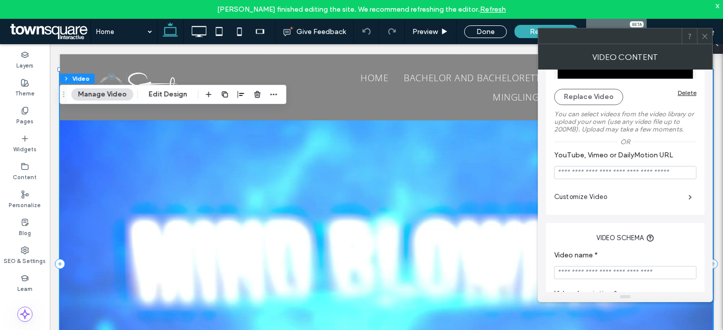
click at [706, 33] on icon at bounding box center [705, 37] width 8 height 8
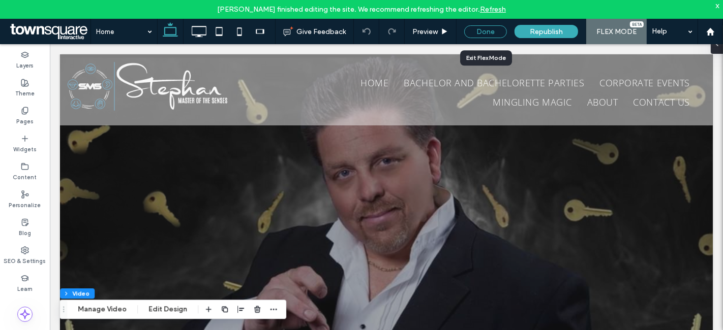
click at [490, 29] on div "Done" at bounding box center [485, 31] width 43 height 13
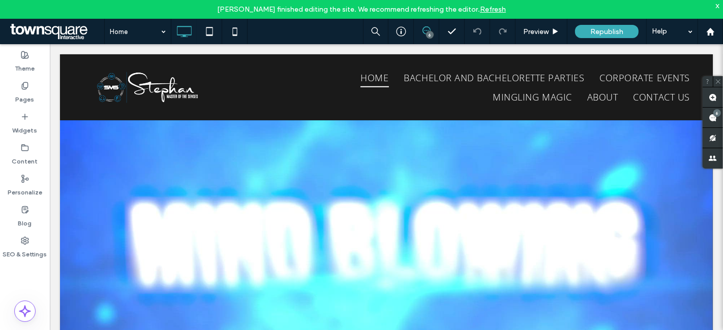
scroll to position [485, 0]
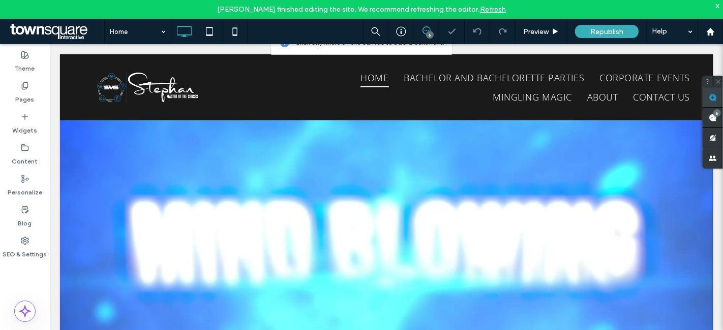
click at [719, 95] on span at bounding box center [712, 97] width 20 height 20
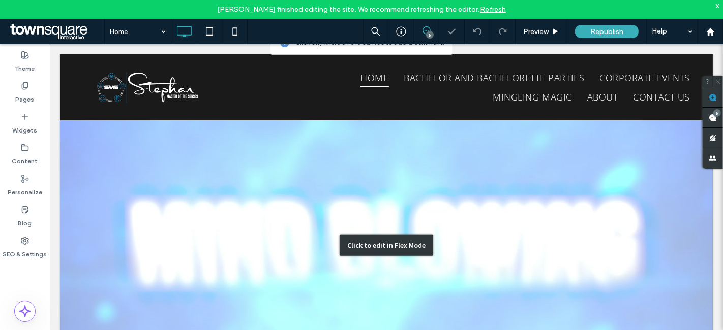
click at [381, 223] on div "Click to edit in Flex Mode" at bounding box center [385, 245] width 653 height 388
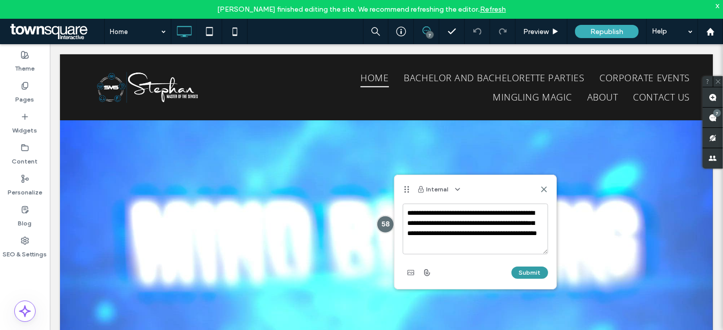
type textarea "**********"
click at [525, 275] on button "Submit" at bounding box center [529, 273] width 37 height 12
